Goal: Find specific page/section: Find specific page/section

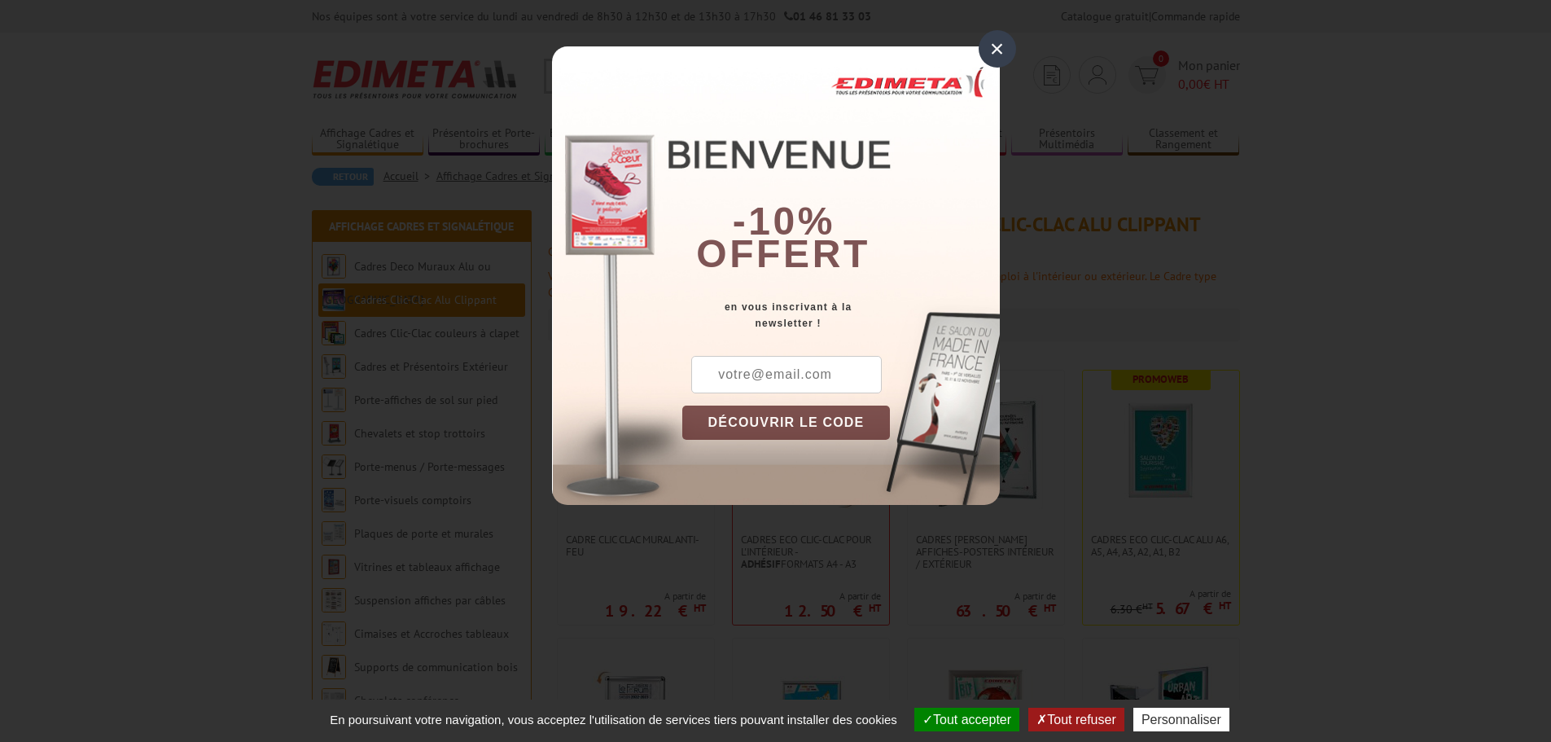
click at [990, 38] on div "×" at bounding box center [996, 48] width 37 height 37
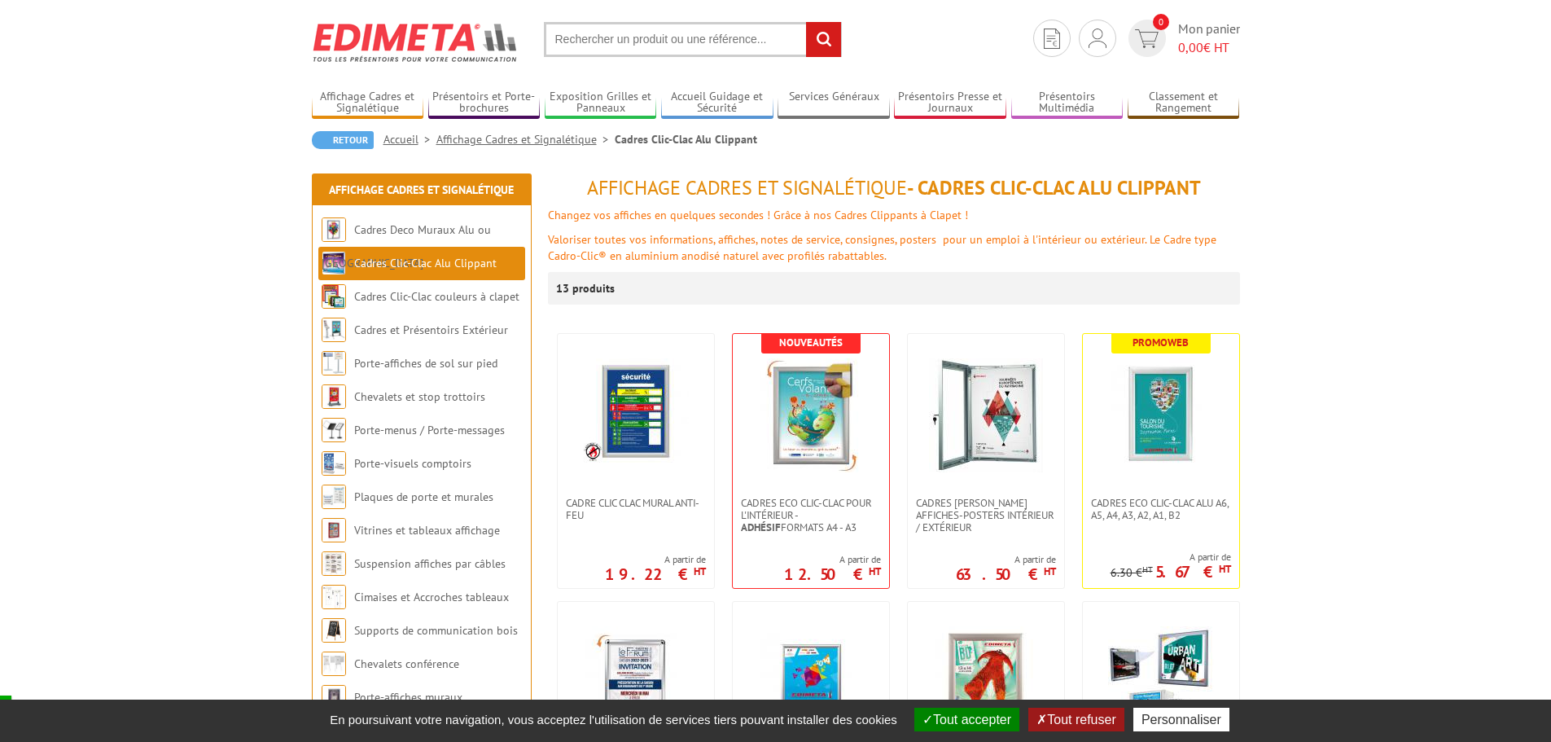
scroll to position [244, 0]
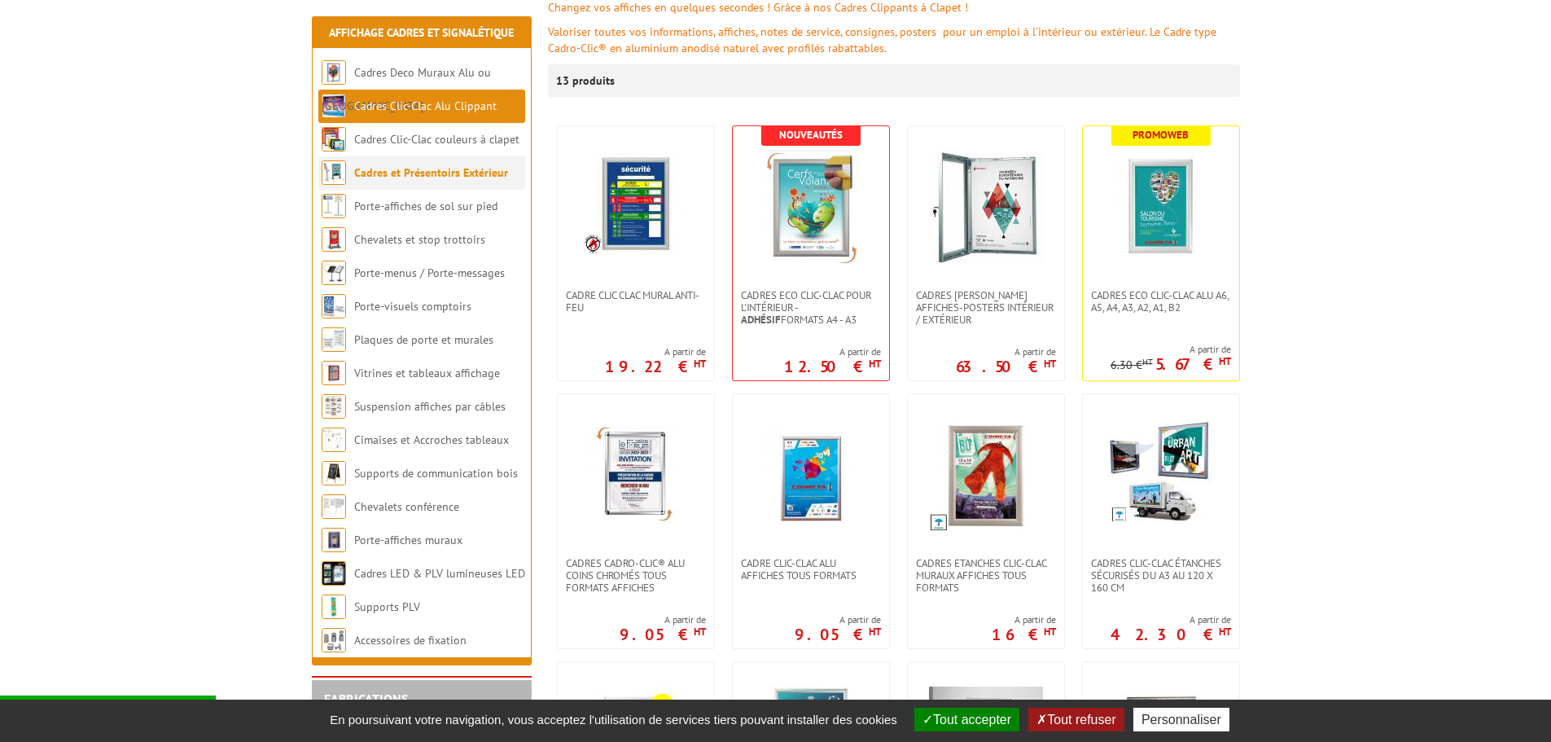
click at [431, 175] on link "Cadres et Présentoirs Extérieur" at bounding box center [431, 172] width 154 height 15
